Goal: Use online tool/utility: Utilize a website feature to perform a specific function

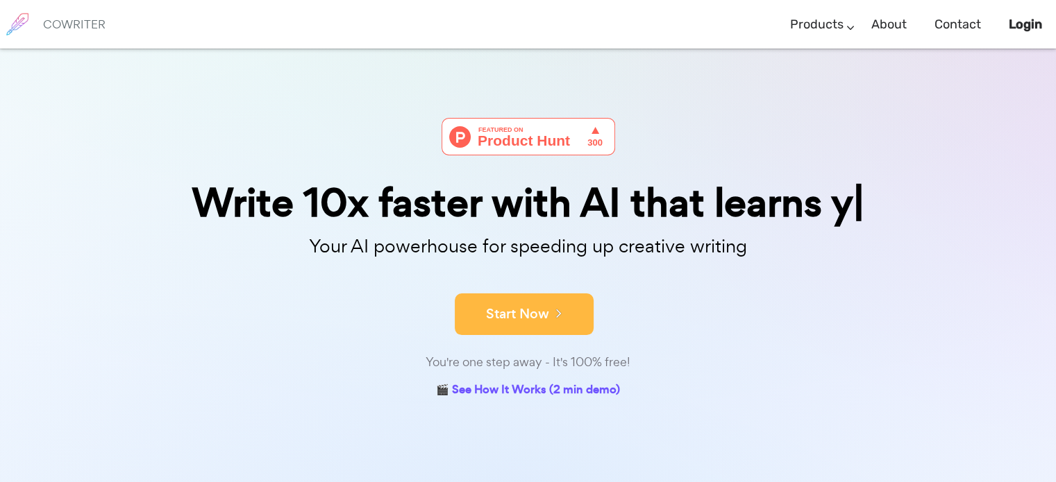
click at [551, 310] on icon at bounding box center [555, 312] width 12 height 15
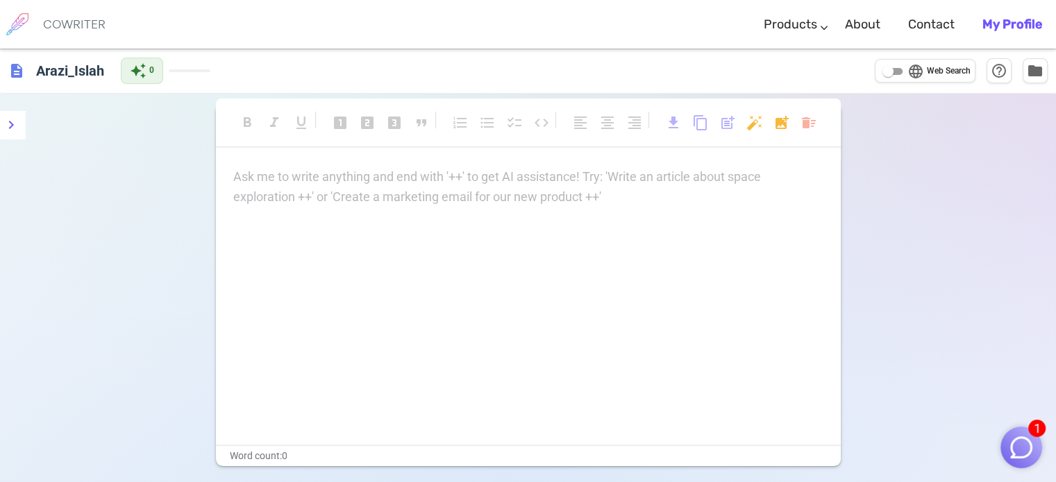
click at [392, 178] on p "Ask me to write anything and end with '++' to get AI assistance! Try: 'Write an…" at bounding box center [528, 177] width 590 height 20
click at [91, 72] on h6 "Arazi_Islah" at bounding box center [70, 70] width 79 height 28
drag, startPoint x: 110, startPoint y: 72, endPoint x: 11, endPoint y: 54, distance: 100.1
click at [11, 54] on div "description Arazi_Islah auto_awesome 0 language Web Search help_outline folder" at bounding box center [528, 71] width 1056 height 44
type input "VR"
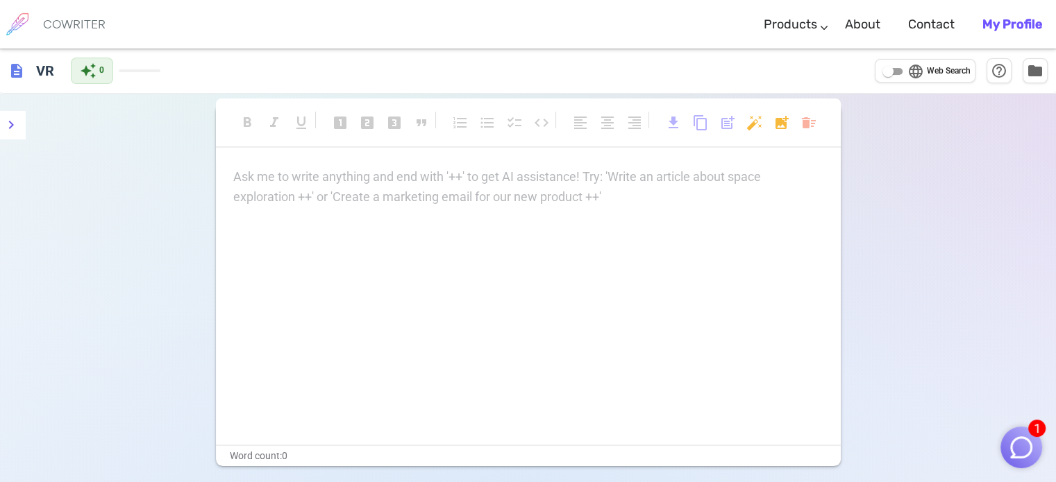
click at [317, 194] on div "Ask me to write anything and end with '++' to get AI assistance! Try: 'Write an…" at bounding box center [528, 187] width 590 height 40
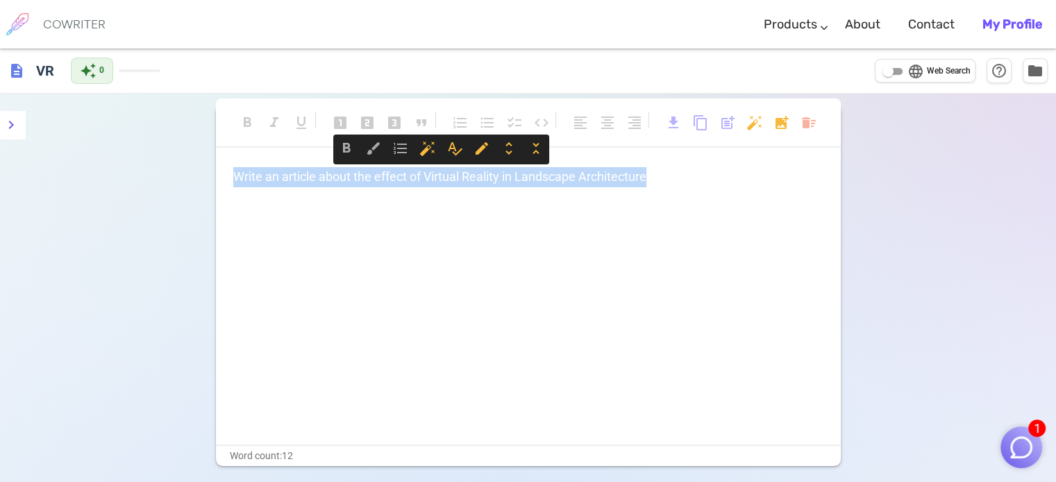
drag, startPoint x: 693, startPoint y: 181, endPoint x: 17, endPoint y: 172, distance: 676.3
click at [19, 172] on div "format_bold format_italic format_underlined looks_one looks_two looks_3 format_…" at bounding box center [528, 336] width 1056 height 485
copy span "Write an article about the effect of Virtual Reality in Landscape Architecture"
click at [15, 73] on span "description" at bounding box center [16, 70] width 17 height 17
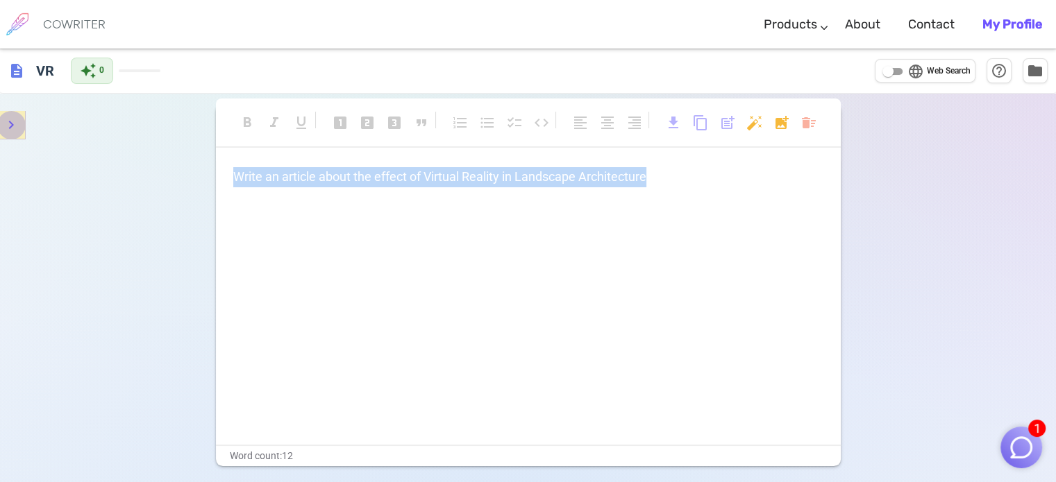
click at [10, 127] on icon "menu" at bounding box center [11, 125] width 5 height 8
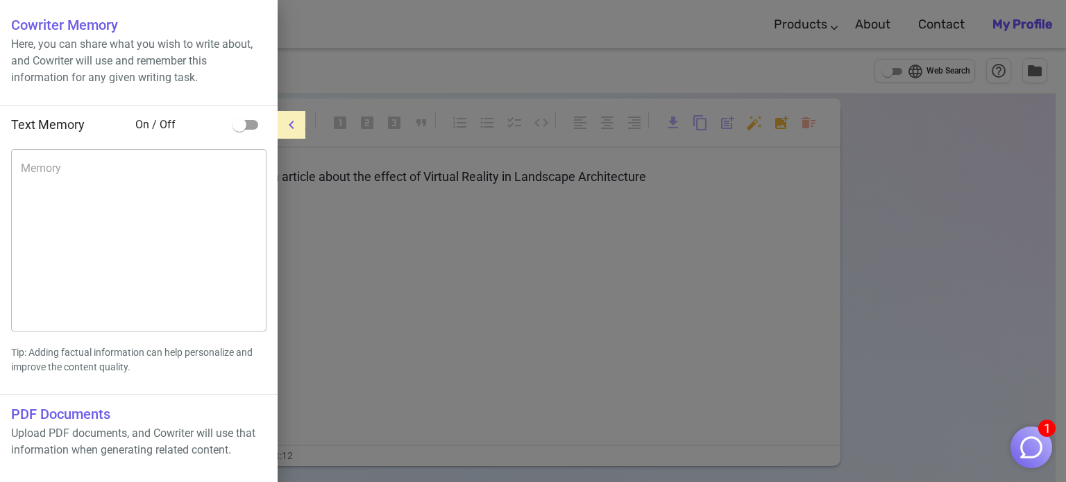
click at [488, 53] on div at bounding box center [533, 241] width 1066 height 482
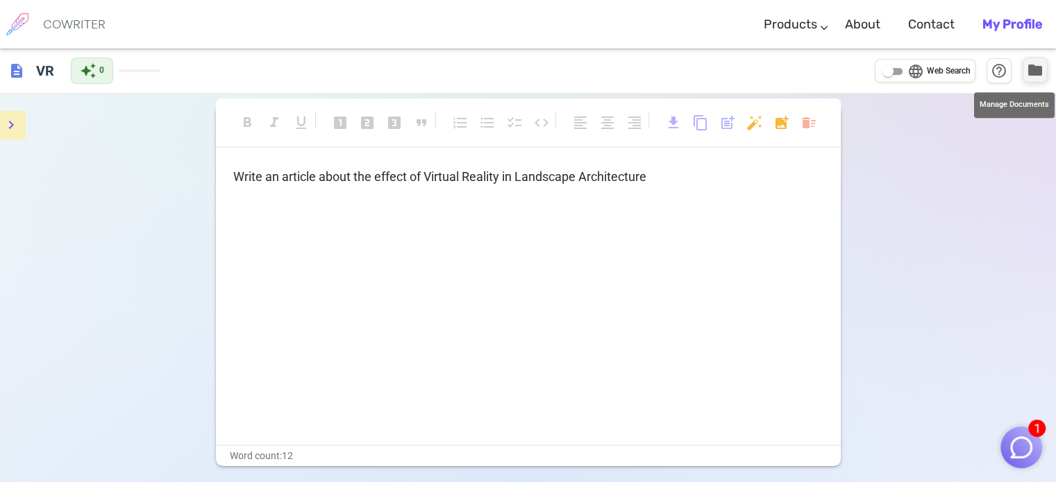
click at [1027, 68] on span "folder" at bounding box center [1035, 70] width 17 height 17
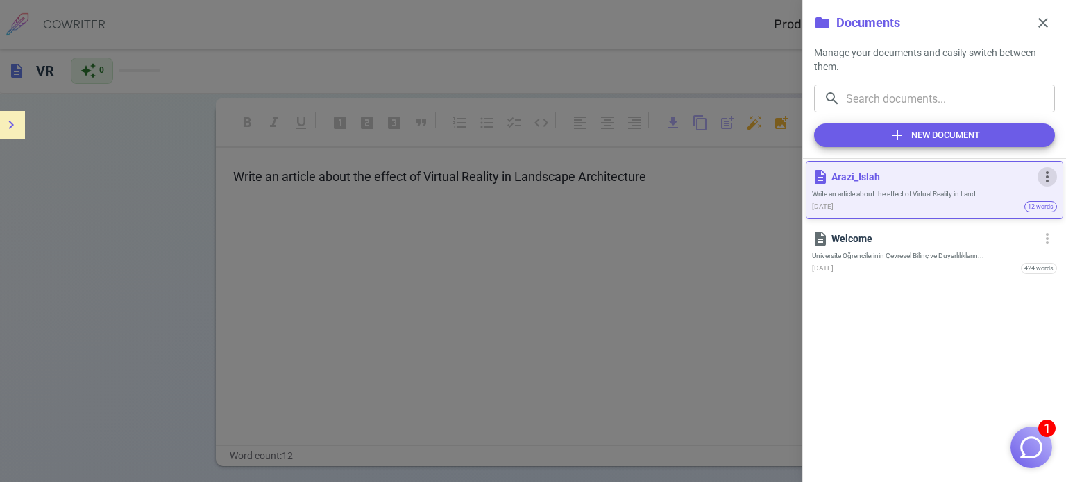
click at [1046, 179] on span "more_vert" at bounding box center [1047, 177] width 17 height 17
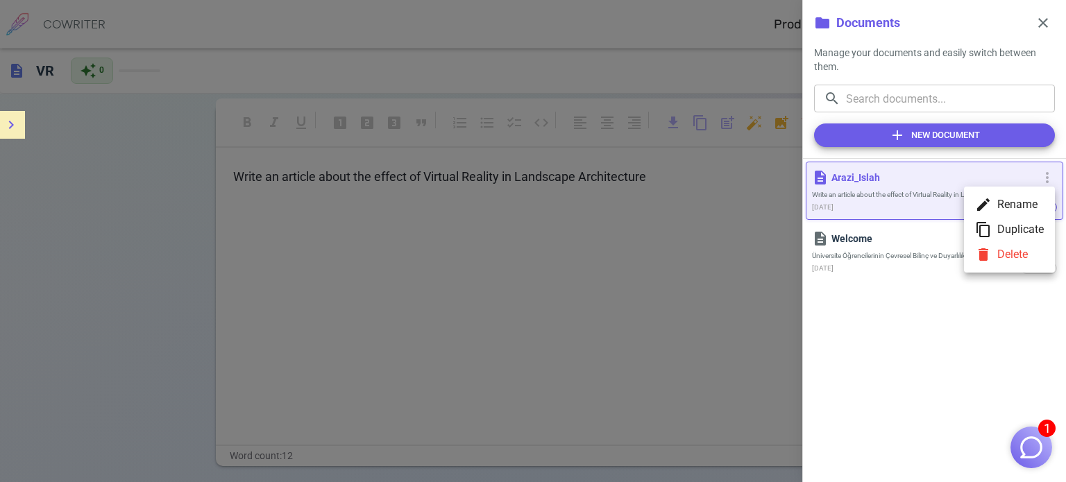
click at [1019, 253] on li "delete Delete" at bounding box center [1009, 254] width 91 height 25
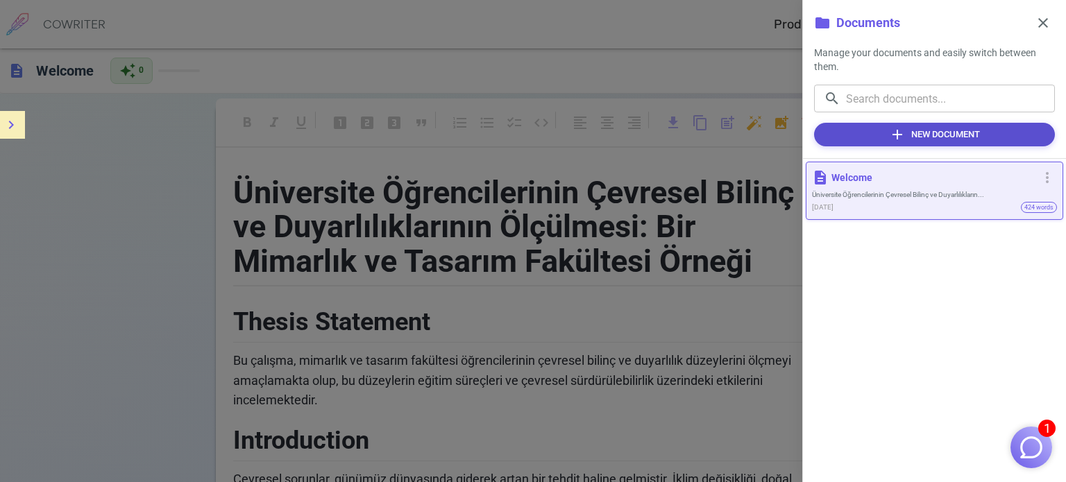
click at [957, 134] on button "add New Document" at bounding box center [934, 135] width 241 height 24
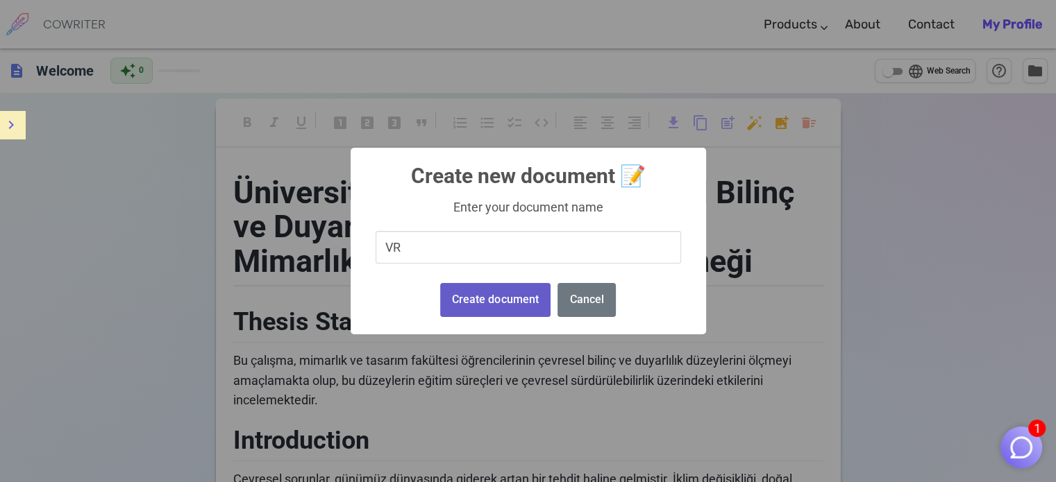
type input "VR"
click at [489, 294] on button "Create document" at bounding box center [495, 300] width 110 height 34
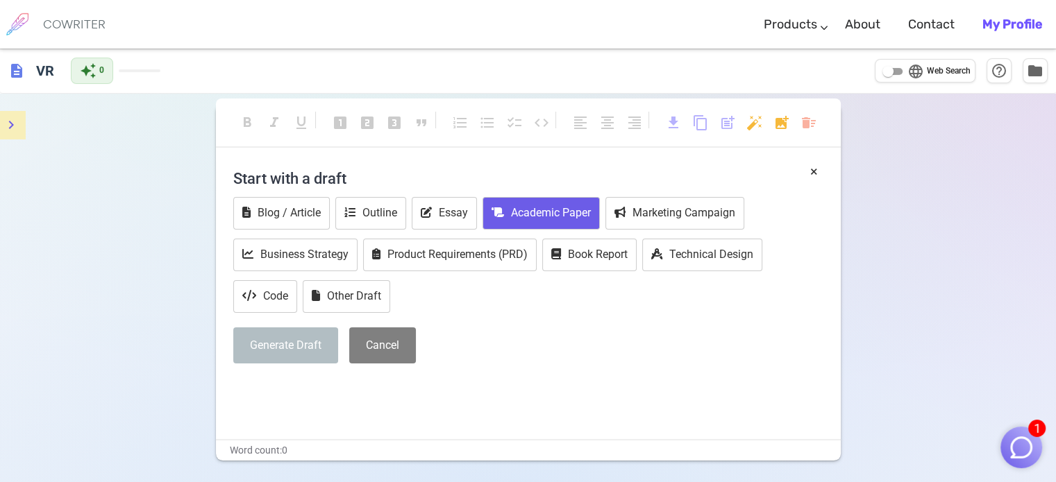
click at [574, 214] on button "Academic Paper" at bounding box center [540, 213] width 117 height 33
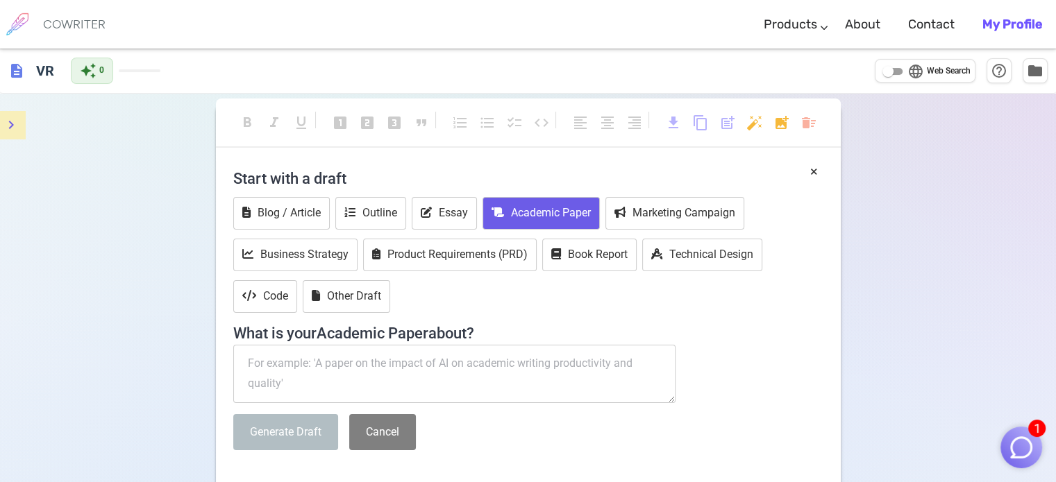
click at [427, 377] on textarea at bounding box center [454, 374] width 443 height 58
paste textarea "Write an article about the effect of Virtual Reality in Landscape Architecture"
type textarea "Write an article about the effect of Virtual Reality in Landscape Architecture"
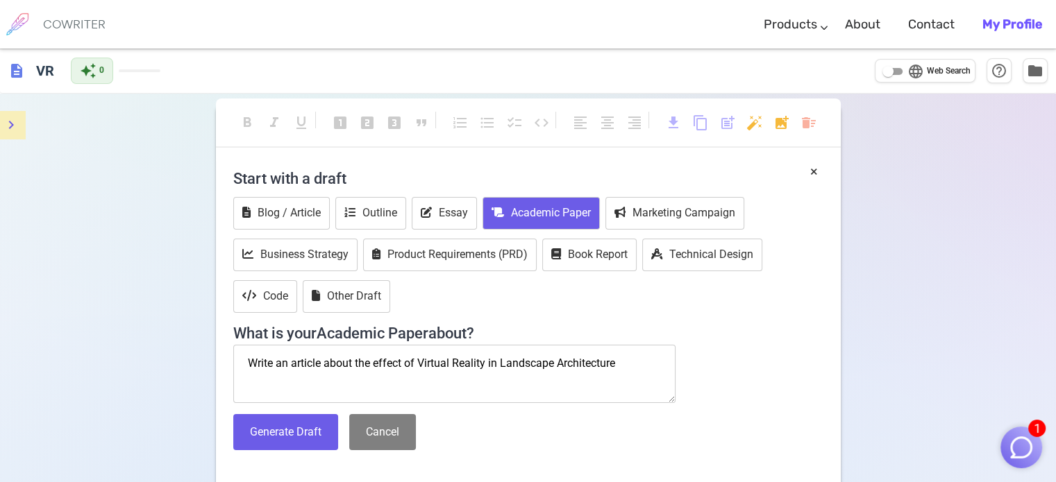
drag, startPoint x: 353, startPoint y: 369, endPoint x: 221, endPoint y: 374, distance: 132.0
click at [221, 374] on div "× Start with a draft Blog / Article Outline Essay Academic Paper Marketing Camp…" at bounding box center [528, 334] width 625 height 344
drag, startPoint x: 351, startPoint y: 360, endPoint x: 205, endPoint y: 358, distance: 145.8
click at [206, 358] on div "format_bold format_italic format_underlined looks_one looks_two looks_3 format_…" at bounding box center [528, 366] width 1056 height 545
click at [433, 360] on textarea "A paper on the effect of Virtual Reality in Landscape Architecture" at bounding box center [454, 374] width 443 height 58
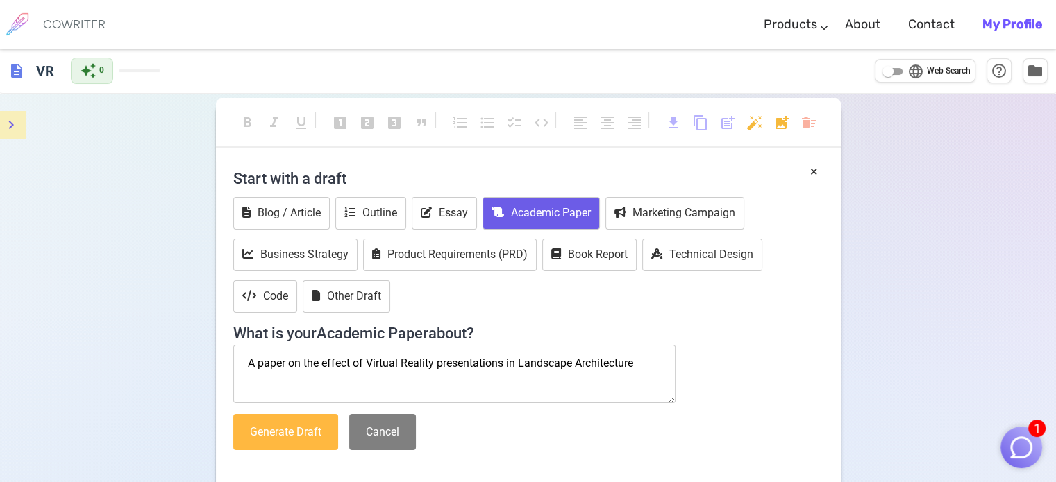
type textarea "A paper on the effect of Virtual Reality presentations in Landscape Architecture"
click at [309, 433] on button "Generate Draft" at bounding box center [285, 432] width 105 height 37
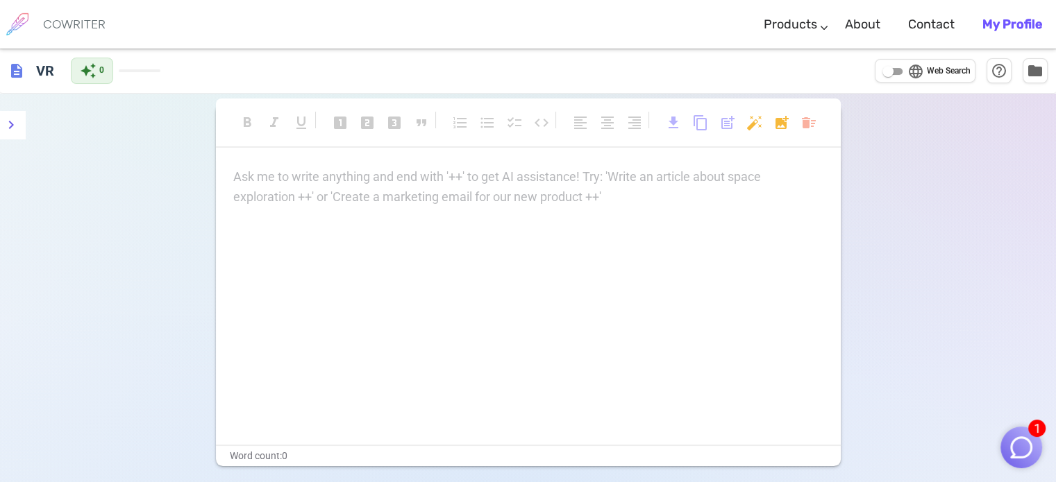
click at [314, 190] on div "Ask me to write anything and end with '++' to get AI assistance! Try: 'Write an…" at bounding box center [528, 187] width 590 height 40
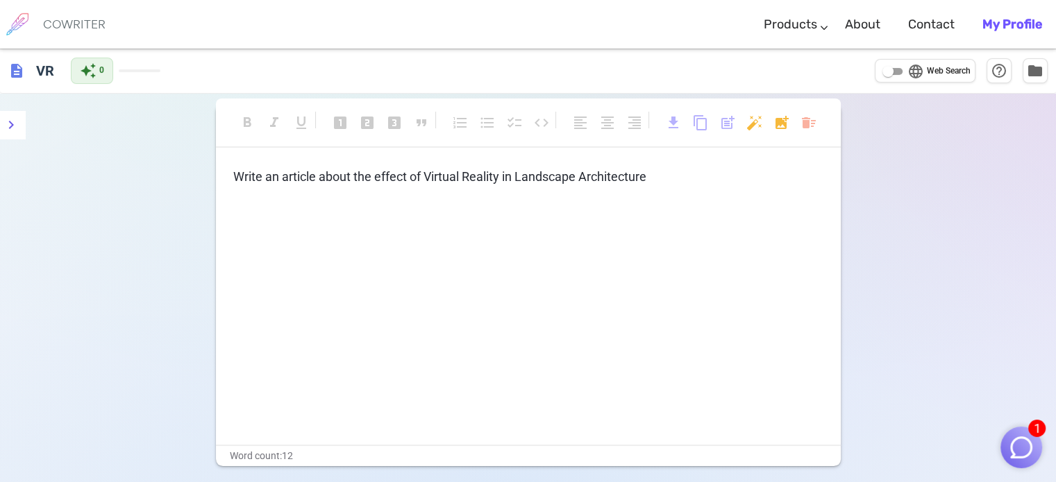
click at [501, 174] on span "Write an article about the effect of Virtual Reality in Landscape Architecture" at bounding box center [439, 176] width 413 height 15
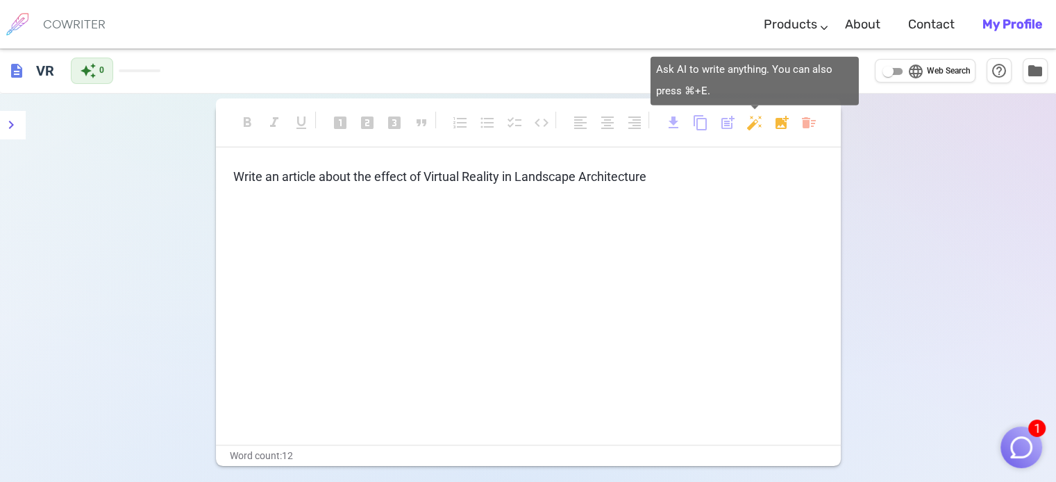
click at [760, 124] on body "1 COWRITER Products Writing Marketing Emails Images (soon) About Contact My Pro…" at bounding box center [528, 289] width 1056 height 578
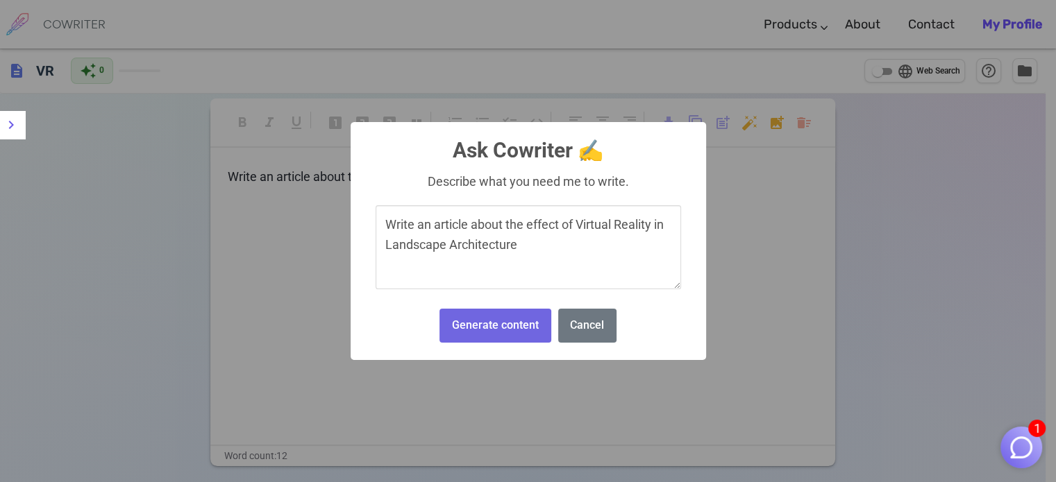
click at [436, 226] on textarea "Write an article about the effect of Virtual Reality in Landscape Architecture" at bounding box center [528, 247] width 305 height 85
type textarea "Write an academic article about the effect of Virtual Reality in Landscape Arch…"
click at [509, 333] on button "Generate content" at bounding box center [494, 326] width 111 height 34
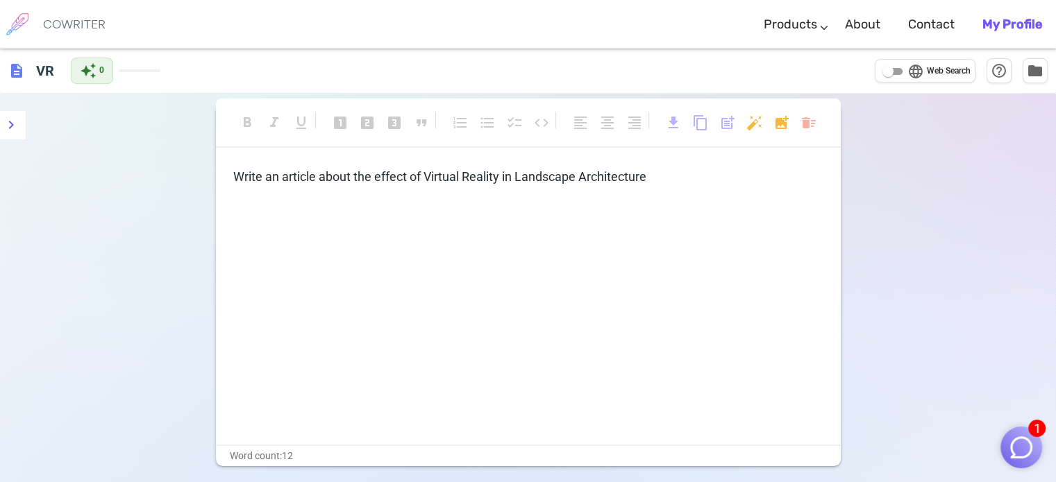
click at [1014, 446] on img "button" at bounding box center [1021, 448] width 26 height 26
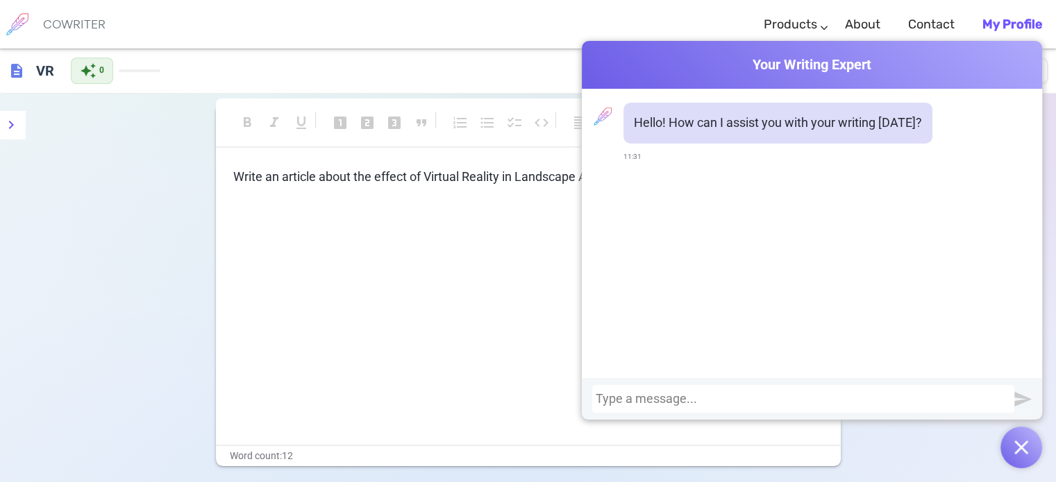
click at [1014, 448] on button "button" at bounding box center [1021, 448] width 42 height 42
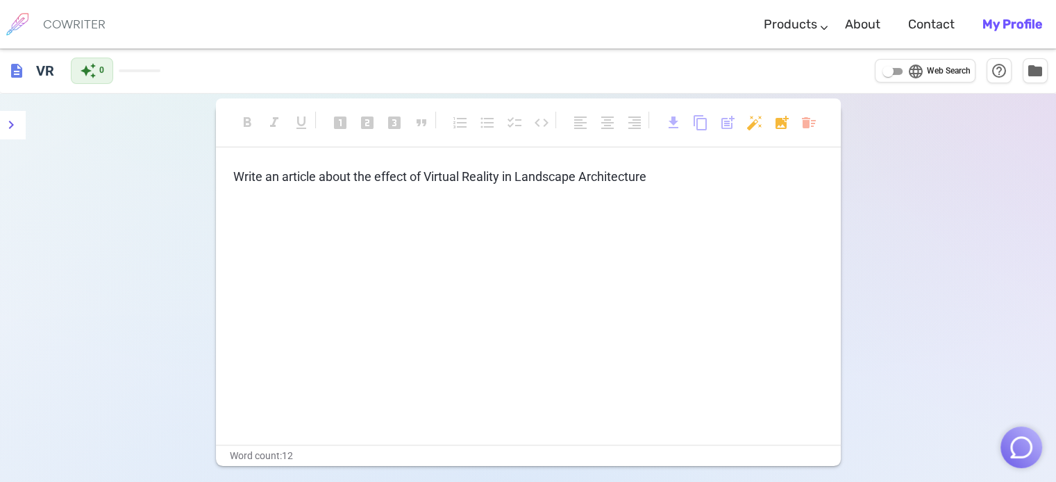
click at [705, 185] on p "Write an article about the effect of Virtual Reality in Landscape Architecture" at bounding box center [528, 177] width 590 height 20
click at [283, 178] on span "Write an article about the effect of Virtual Reality in Landscape Architecture" at bounding box center [439, 176] width 413 height 15
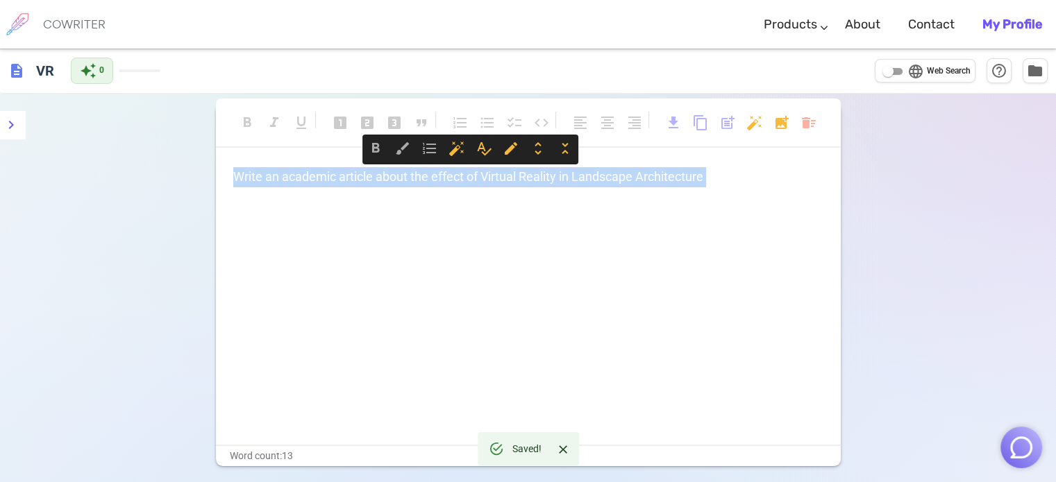
copy div "Write an academic article about the effect of Virtual Reality in Landscape Arch…"
click at [752, 175] on p "Write an academic article about the effect of Virtual Reality in Landscape Arch…" at bounding box center [528, 177] width 590 height 20
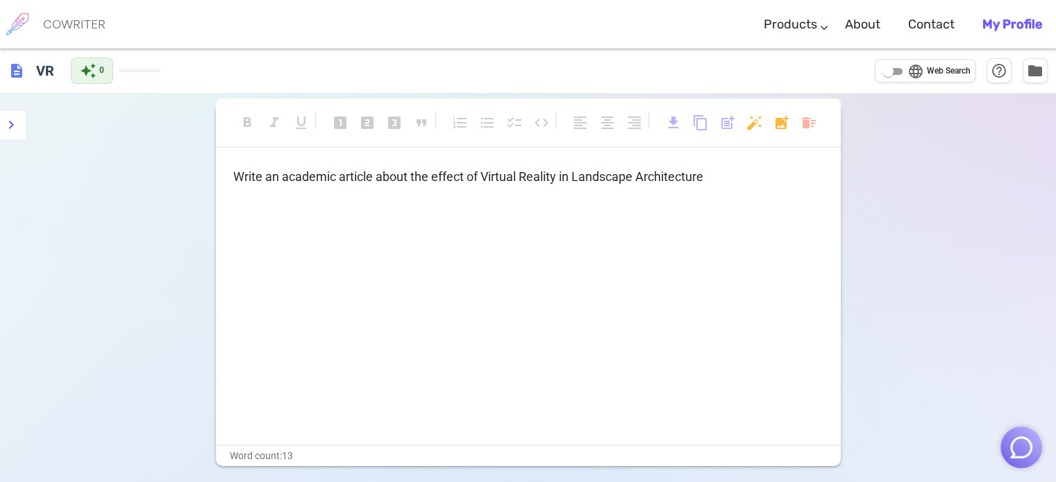
click at [68, 24] on h6 "COWRITER" at bounding box center [74, 24] width 62 height 12
